Goal: Use online tool/utility: Utilize a website feature to perform a specific function

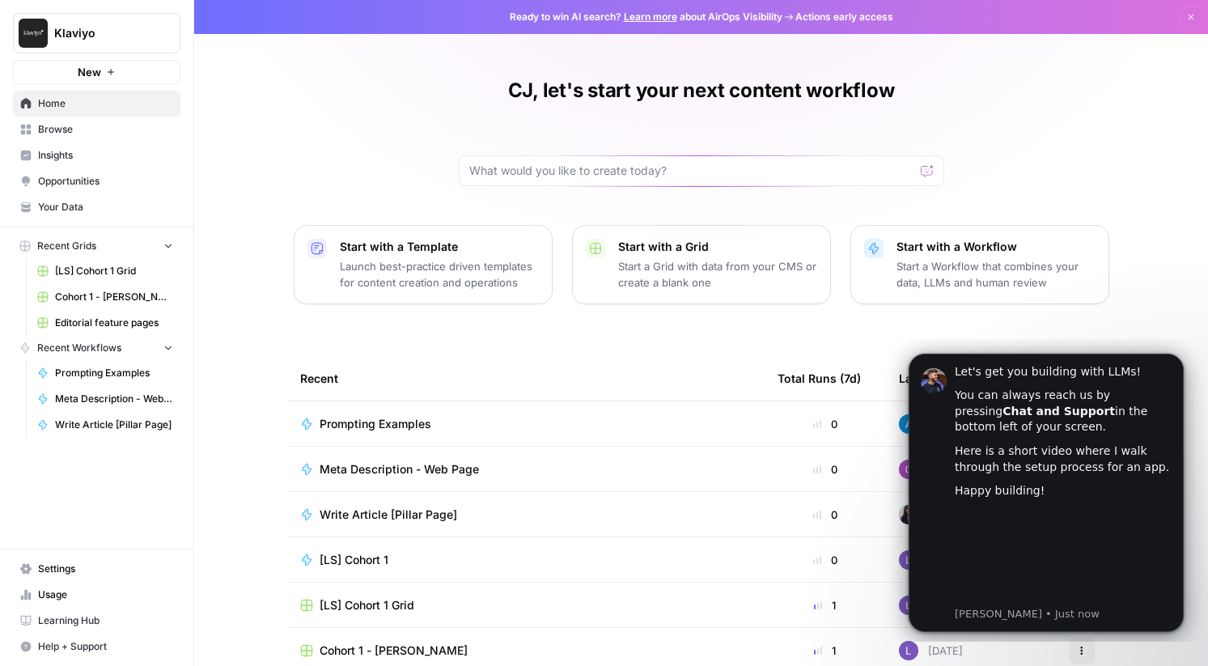
scroll to position [78, 0]
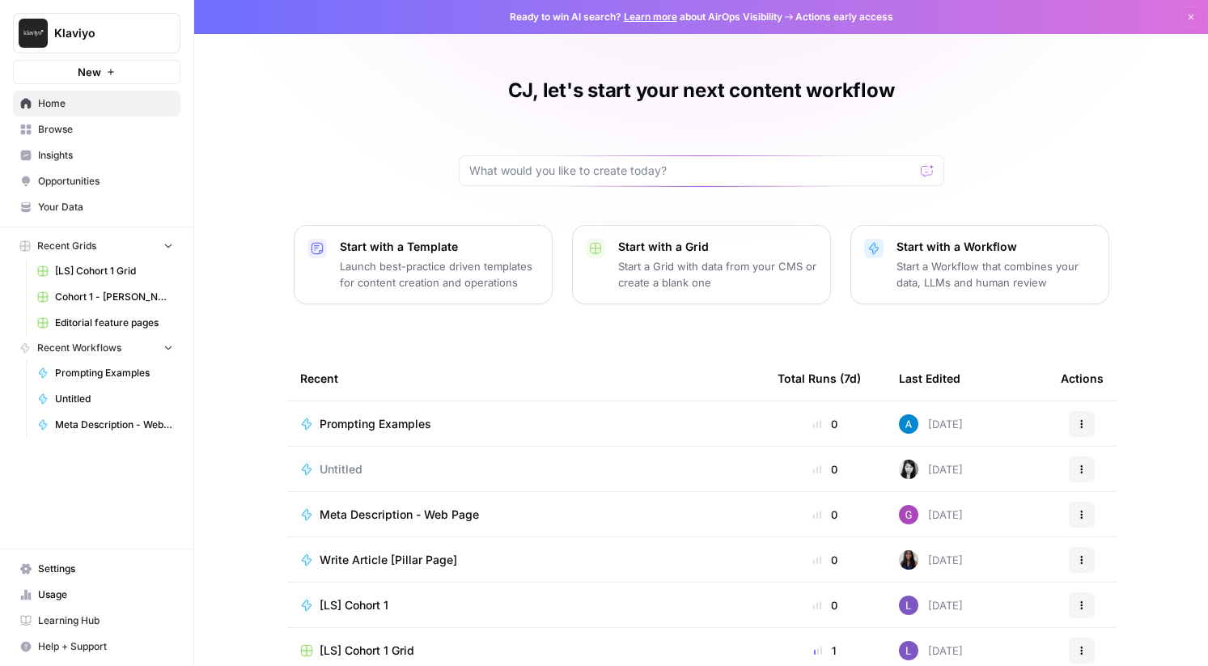
click at [98, 613] on span "Learning Hub" at bounding box center [105, 620] width 135 height 15
click at [56, 622] on span "Learning Hub" at bounding box center [105, 620] width 135 height 15
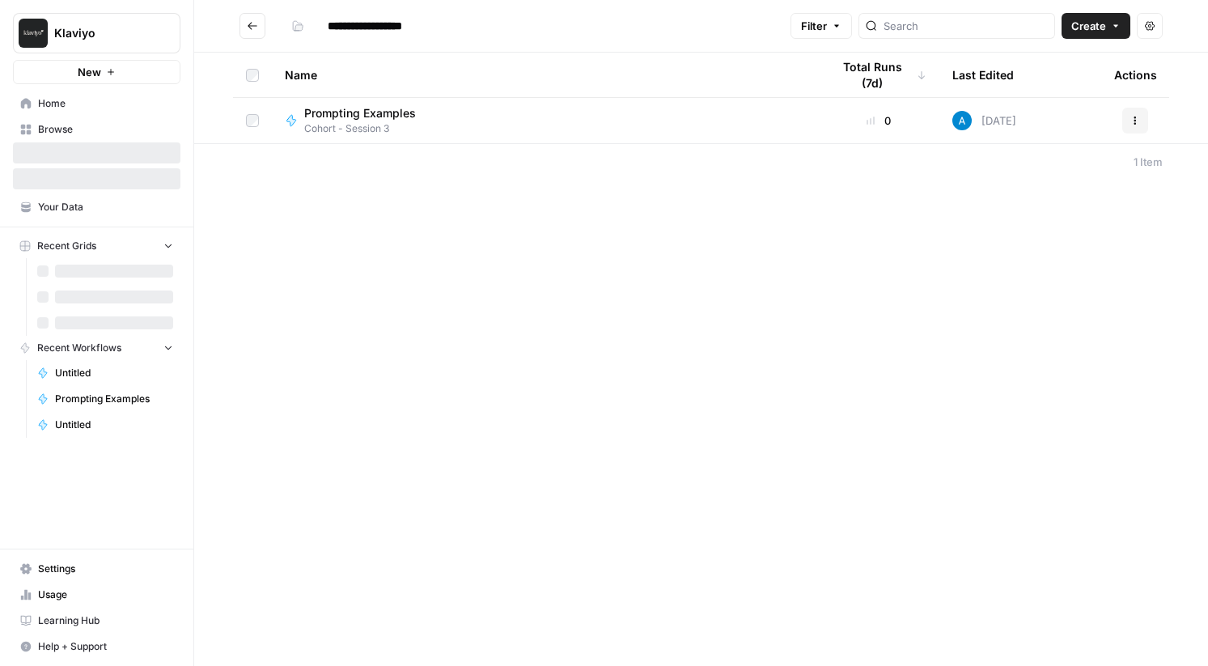
click at [444, 132] on div "Prompting Examples Cohort - Session 3" at bounding box center [545, 120] width 520 height 31
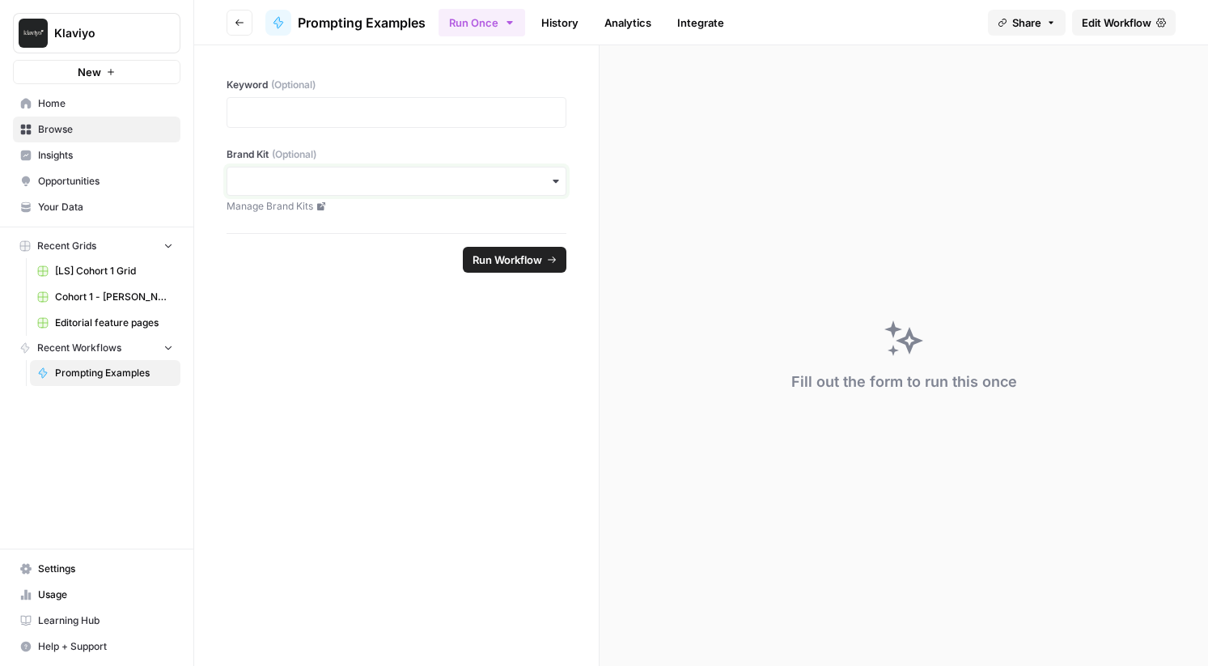
click at [397, 180] on input "Brand Kit (Optional)" at bounding box center [396, 181] width 319 height 16
click at [422, 435] on form "Keyword (Optional) Brand Kit (Optional) Manage Brand Kits Run Workflow" at bounding box center [396, 355] width 405 height 621
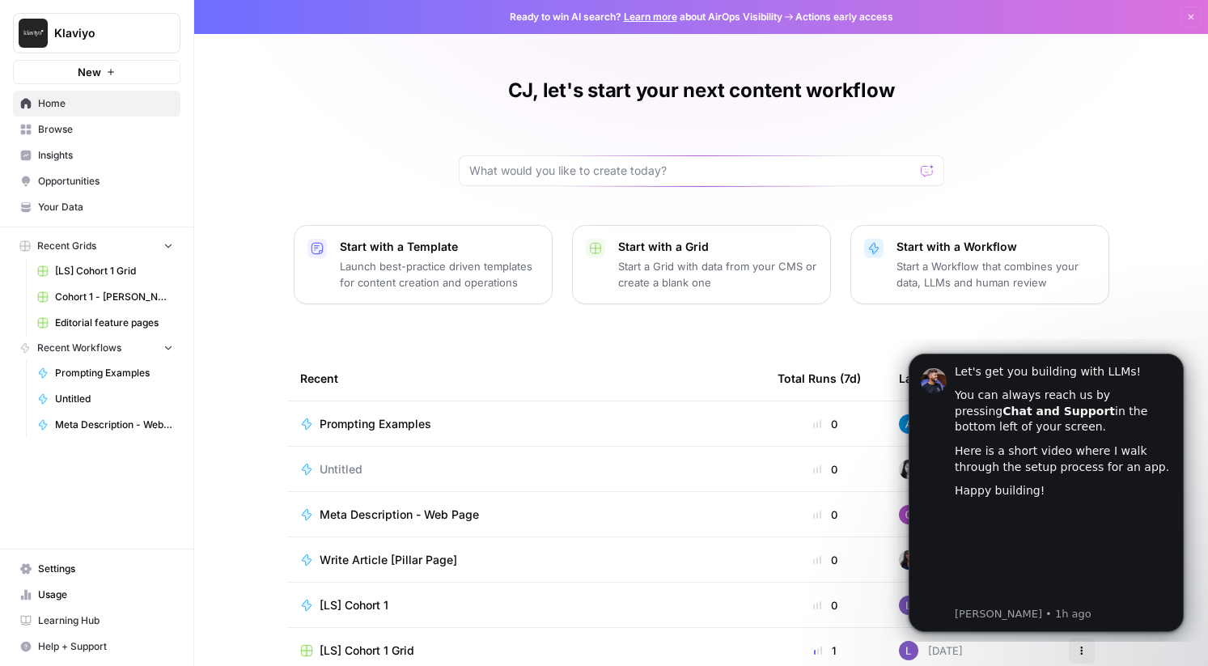
scroll to position [78, 0]
